Goal: Task Accomplishment & Management: Manage account settings

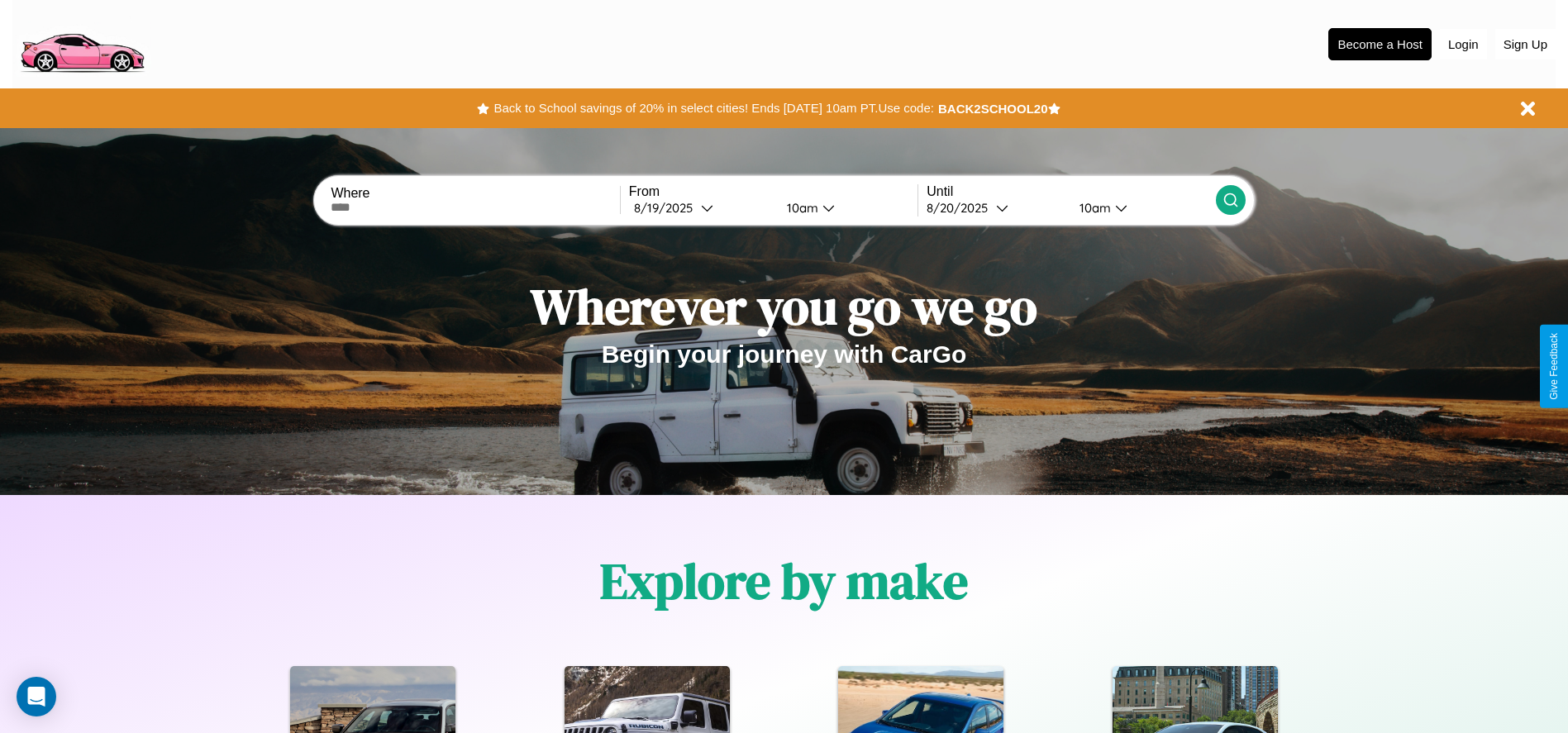
scroll to position [736, 0]
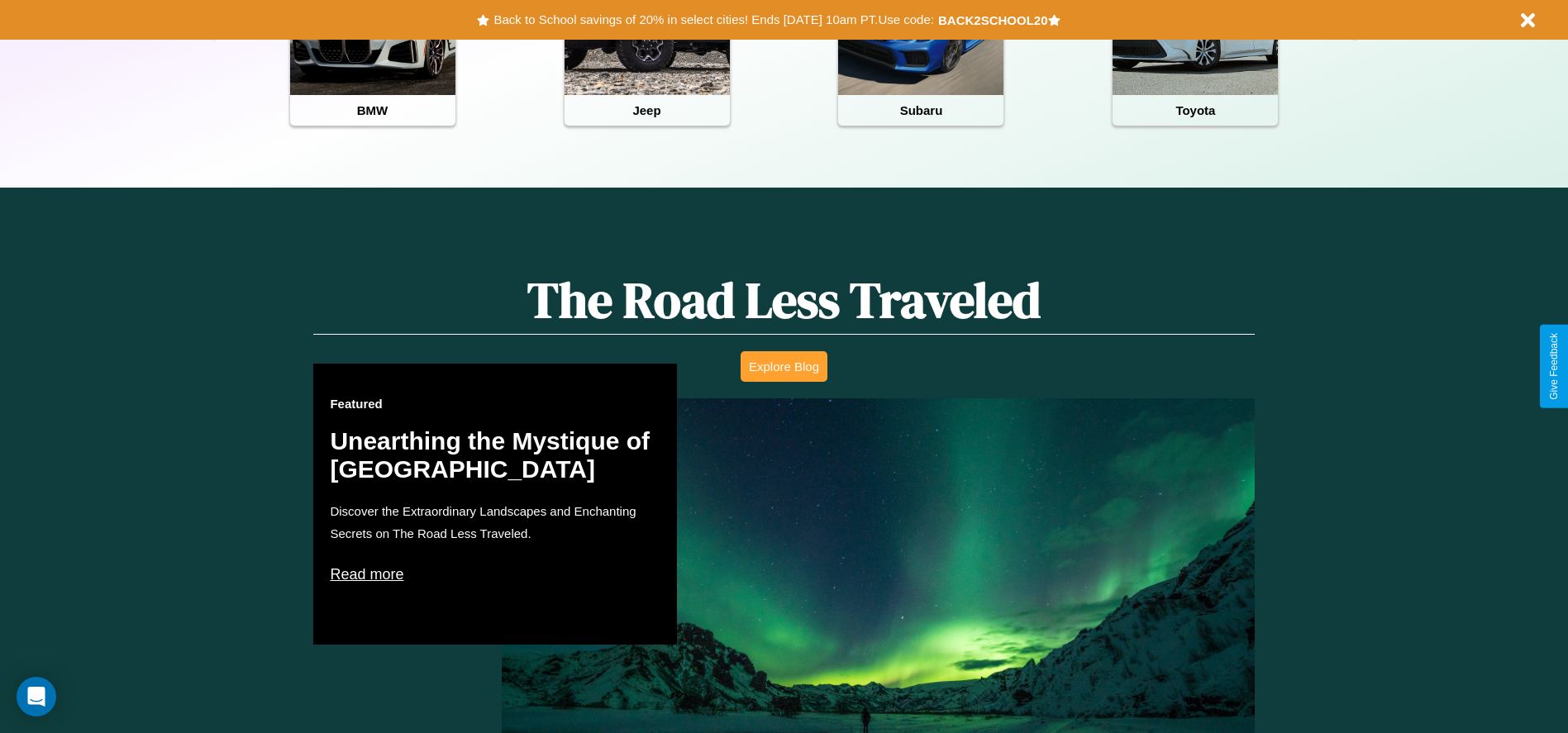
click at [784, 366] on button "Explore Blog" at bounding box center [784, 366] width 87 height 31
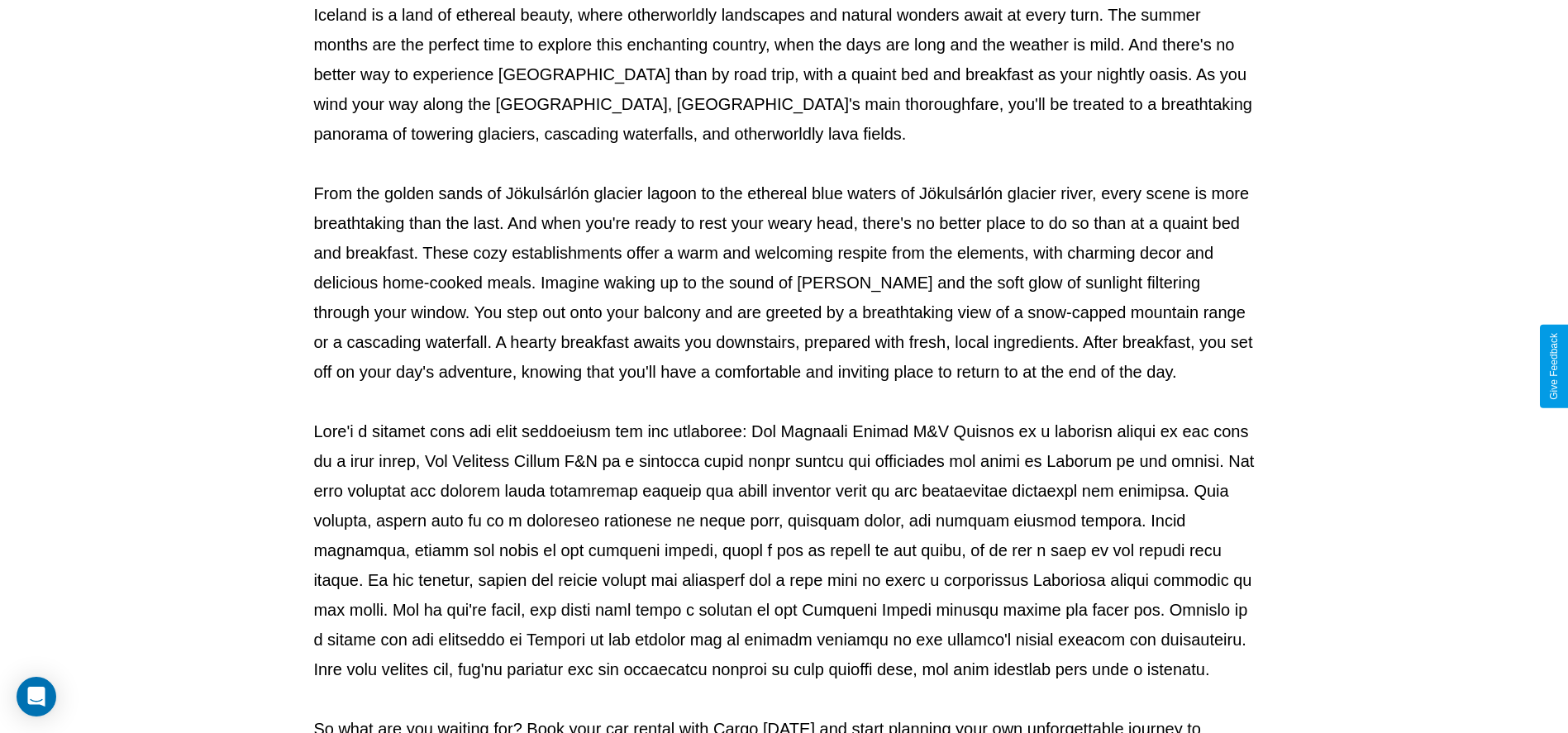
scroll to position [548, 0]
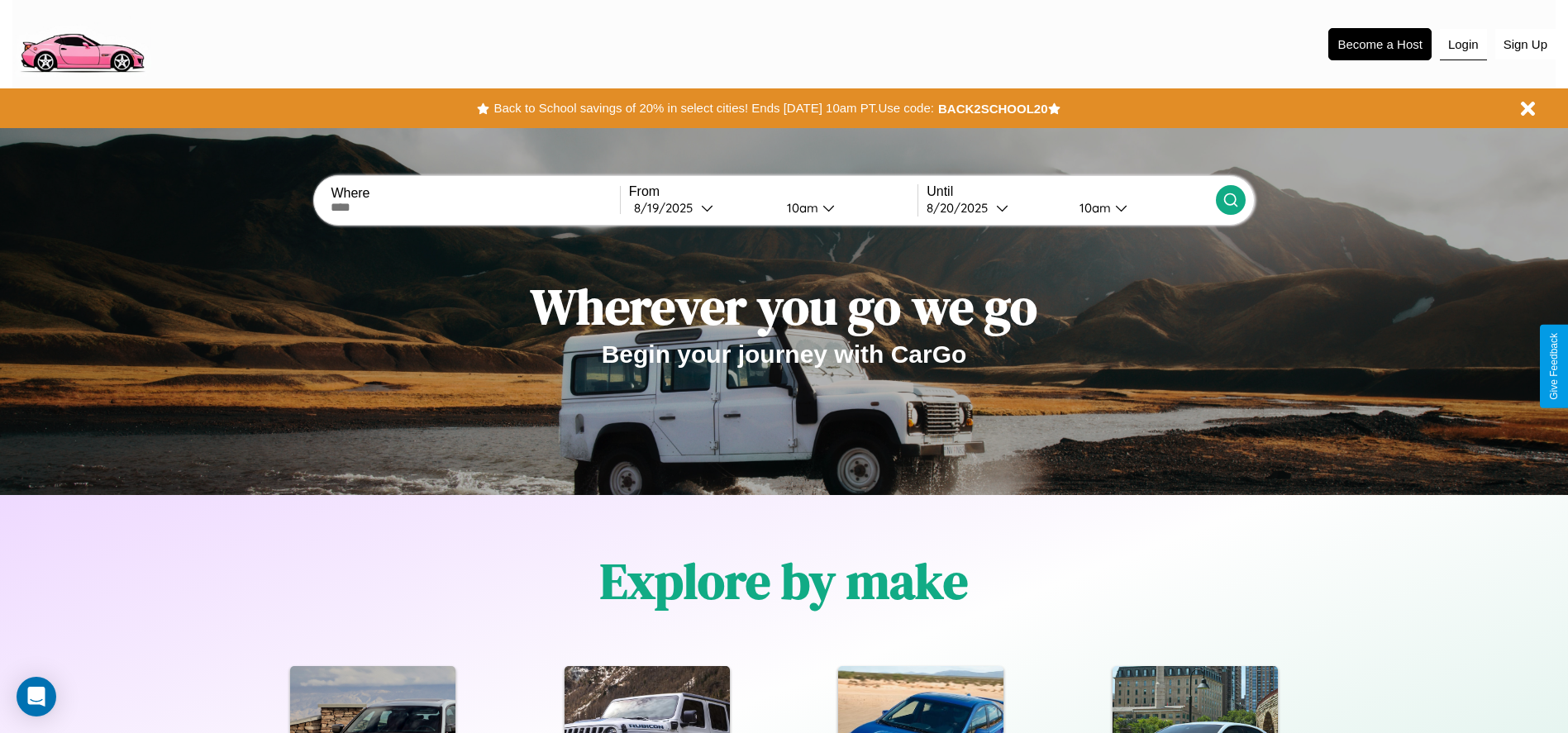
click at [1464, 44] on button "Login" at bounding box center [1464, 45] width 47 height 32
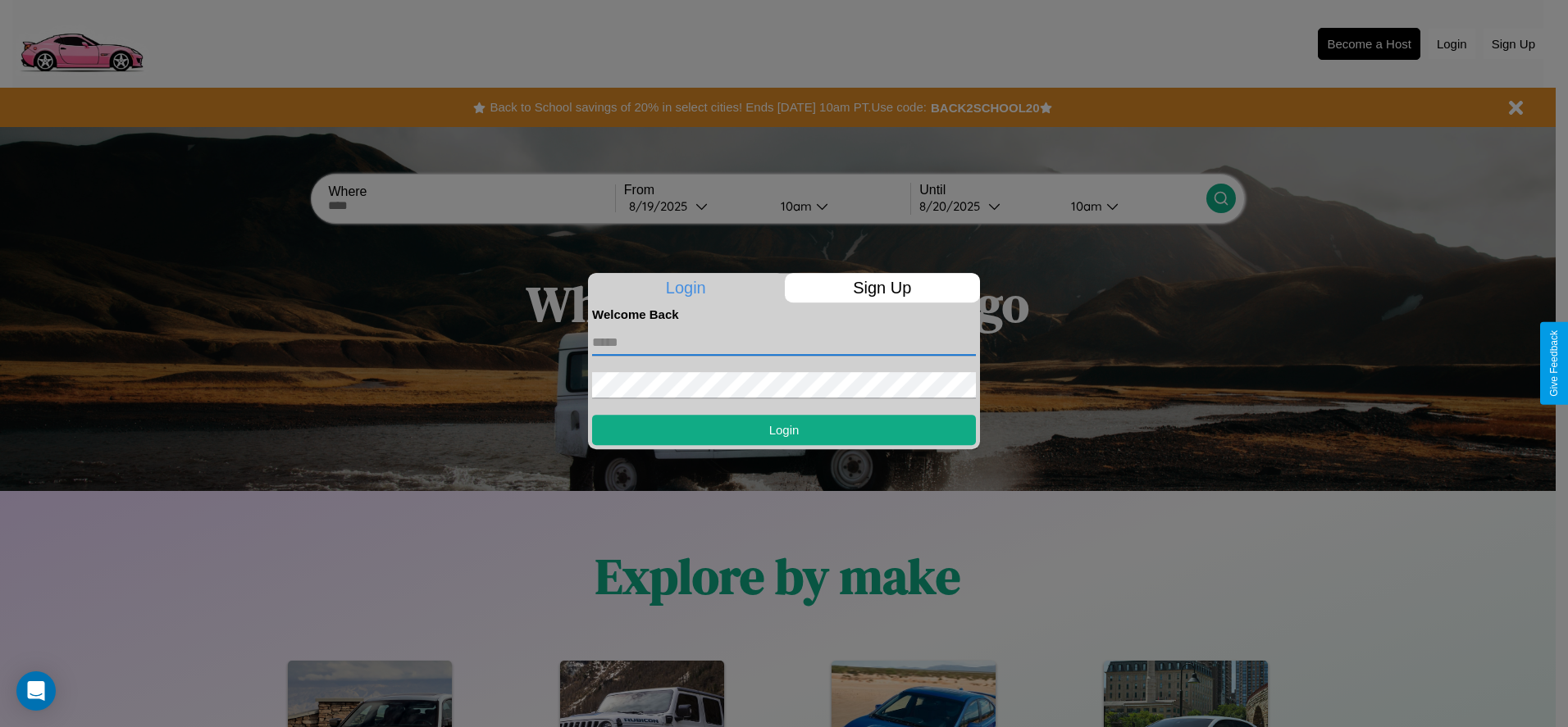
click at [784, 342] on input "text" at bounding box center [784, 343] width 384 height 26
type input "**********"
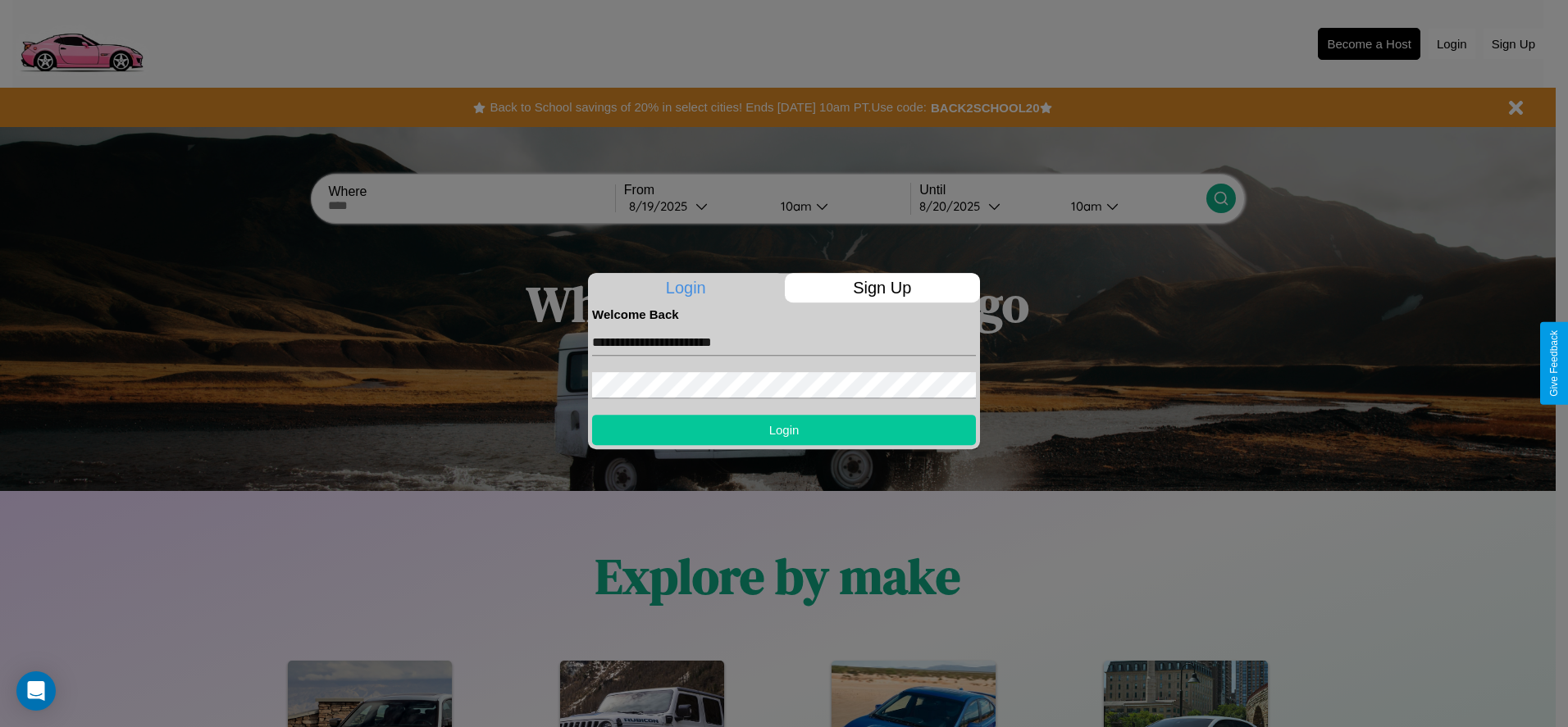
click at [784, 429] on button "Login" at bounding box center [784, 430] width 384 height 30
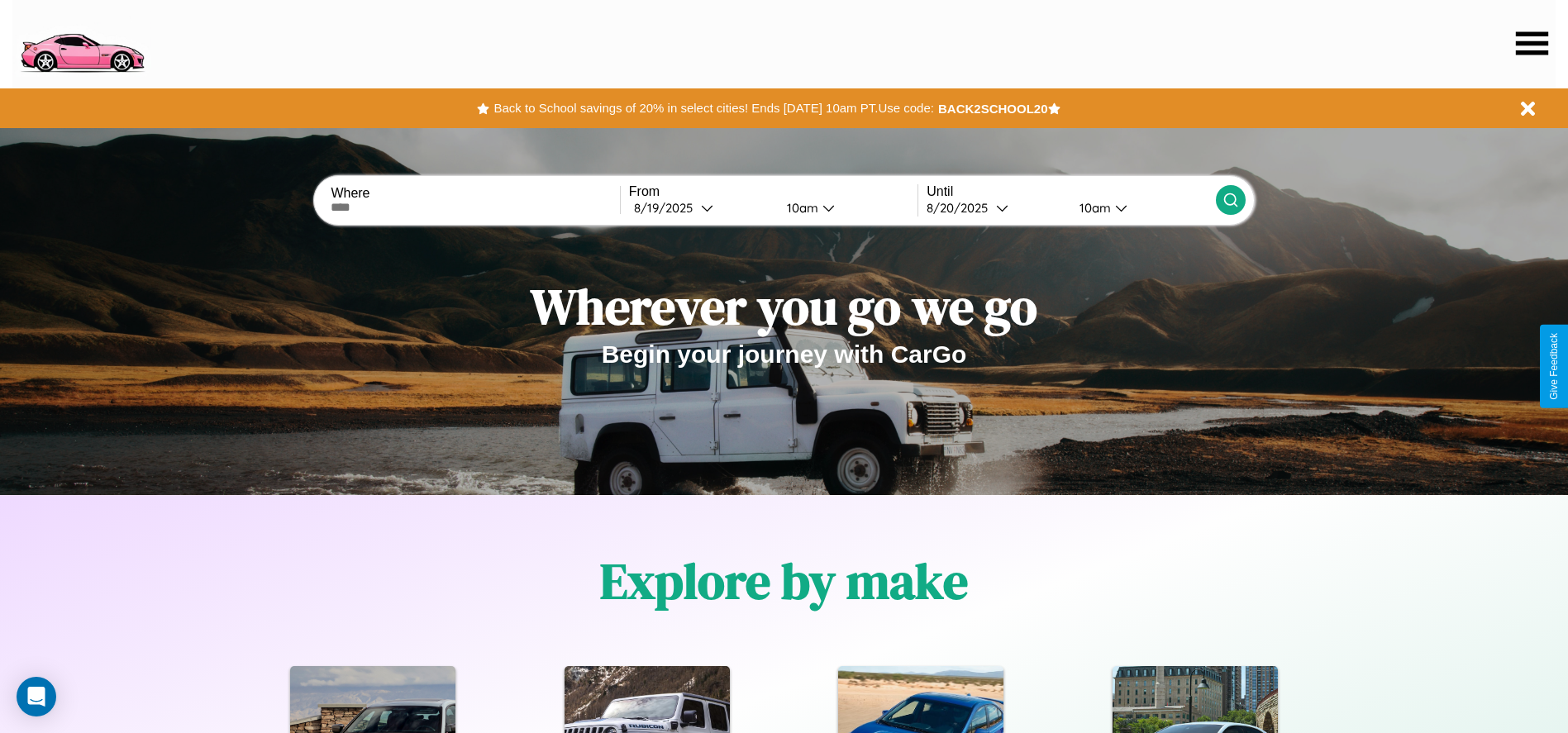
click at [1532, 43] on icon at bounding box center [1532, 43] width 32 height 23
